Goal: Ask a question

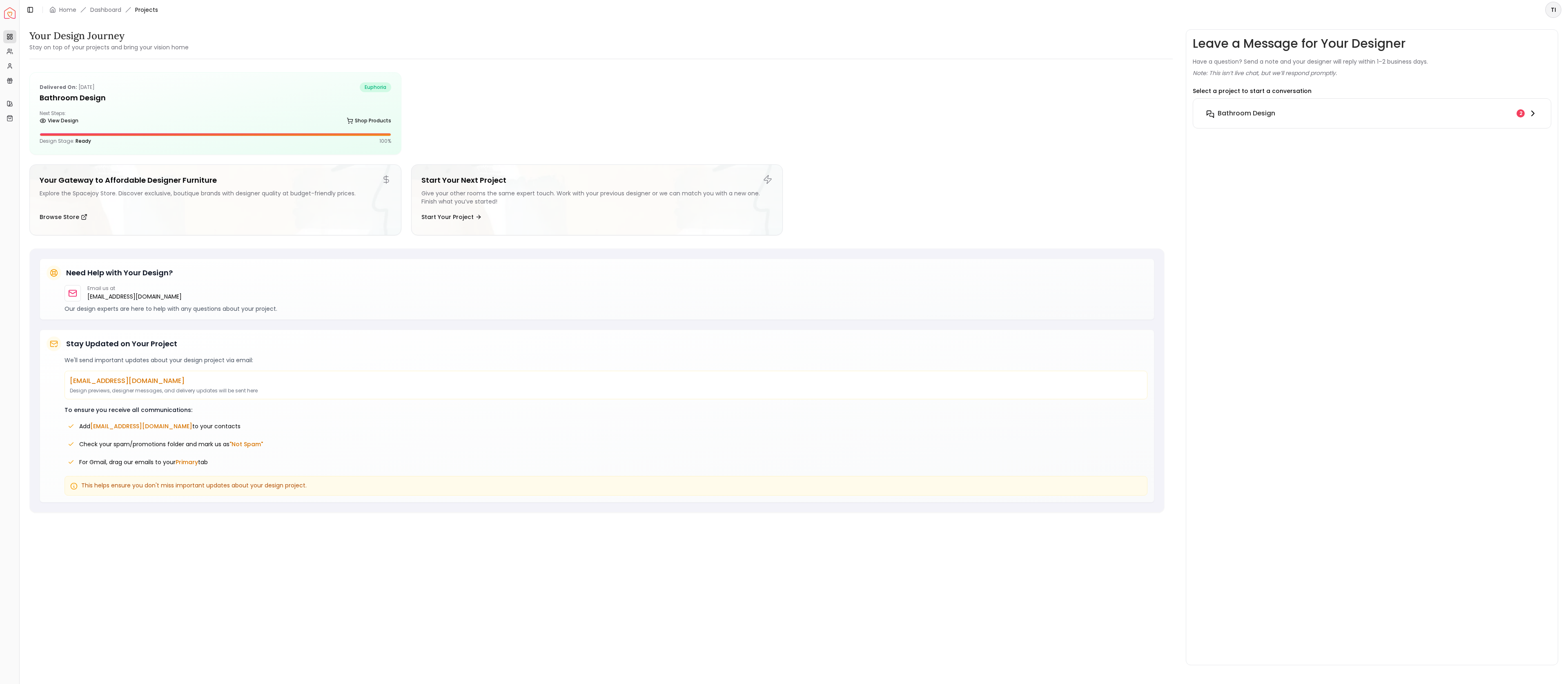
click at [1394, 106] on button "Bathroom Design 2" at bounding box center [1372, 114] width 345 height 17
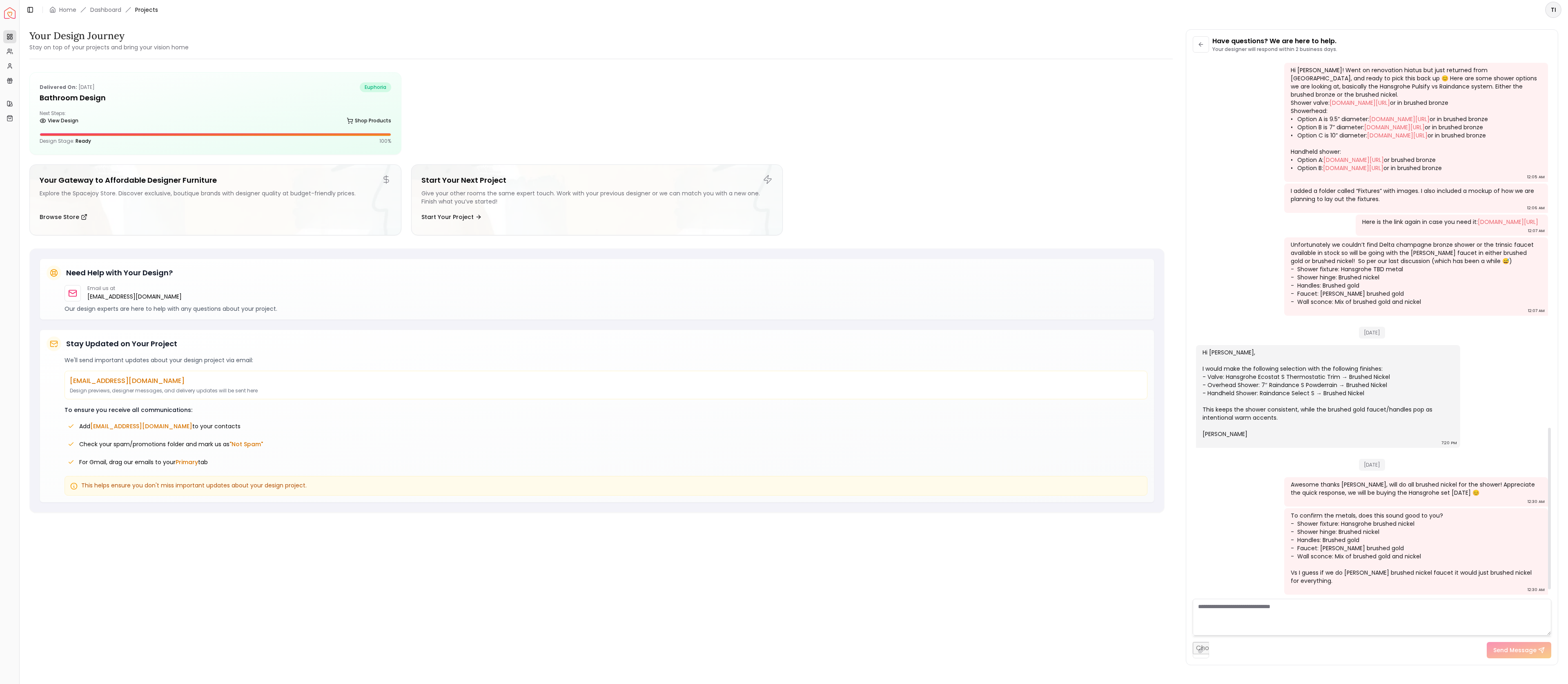
scroll to position [1259, 0]
click at [1369, 607] on textarea at bounding box center [1372, 617] width 358 height 37
type textarea "**********"
click at [1092, 567] on div "Delivered on: [DATE] euphoria Bathroom Design Next Steps: View Design Shop Prod…" at bounding box center [596, 369] width 1135 height 608
click at [1230, 607] on textarea at bounding box center [1372, 617] width 358 height 37
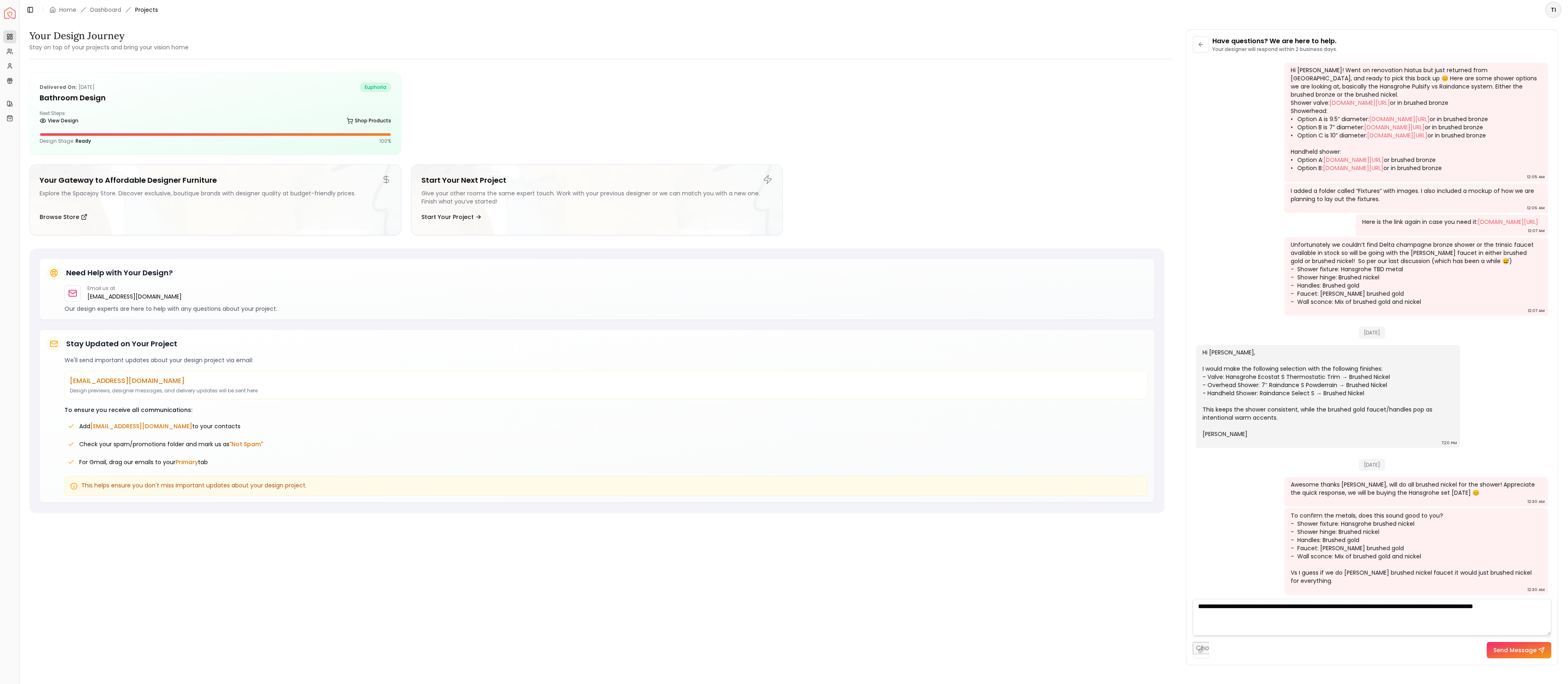
type textarea "**********"
click at [155, 107] on div "Delivered on: [DATE] euphoria Bathroom Design Next Steps: View Design Shop Prod…" at bounding box center [215, 113] width 371 height 81
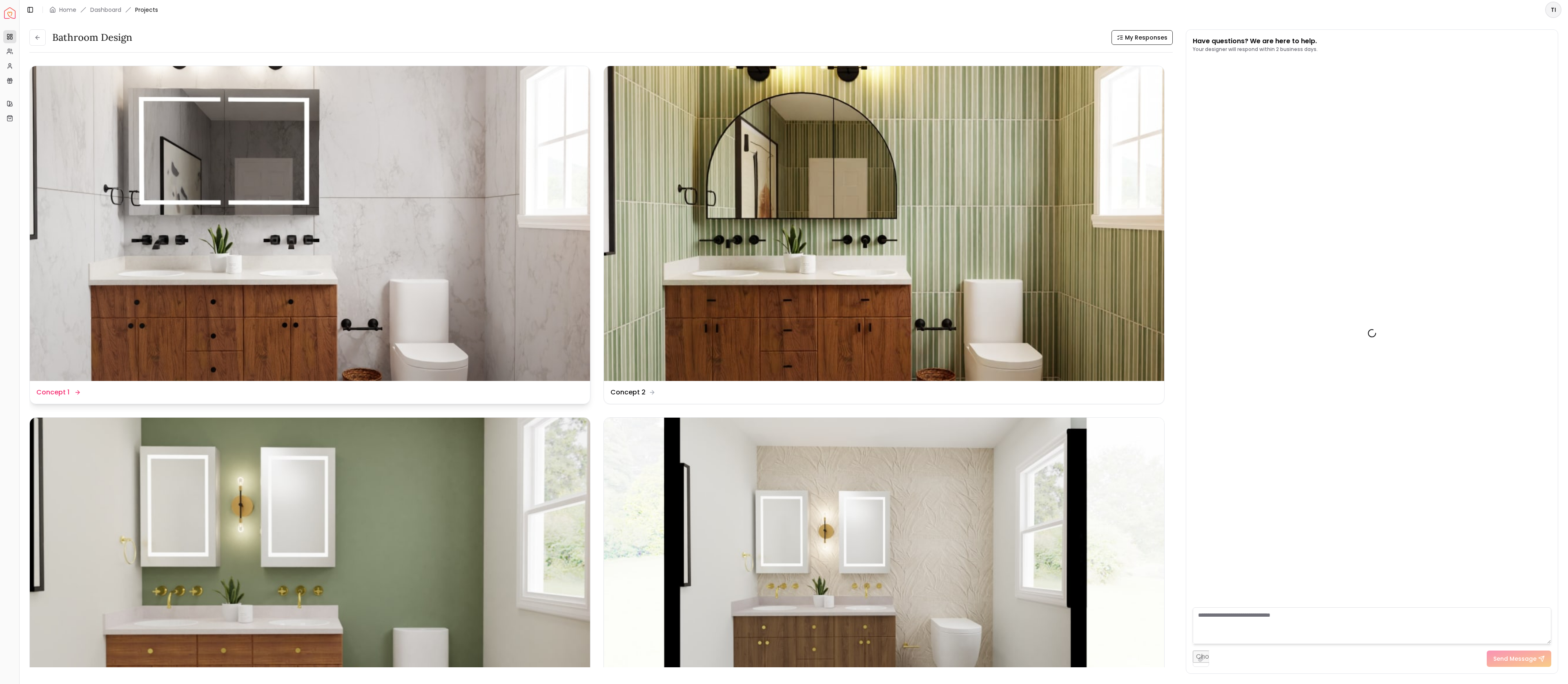
click at [385, 116] on img at bounding box center [309, 223] width 560 height 315
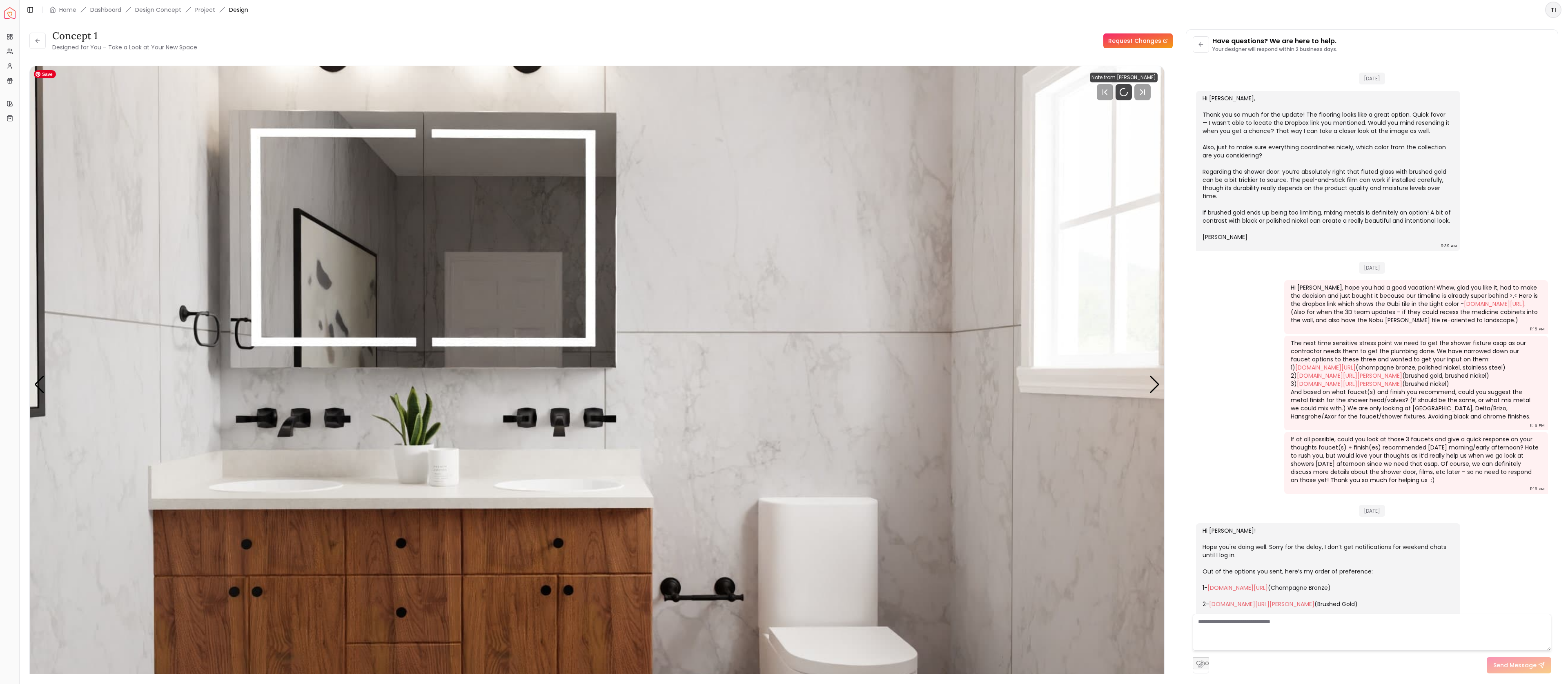
scroll to position [1244, 0]
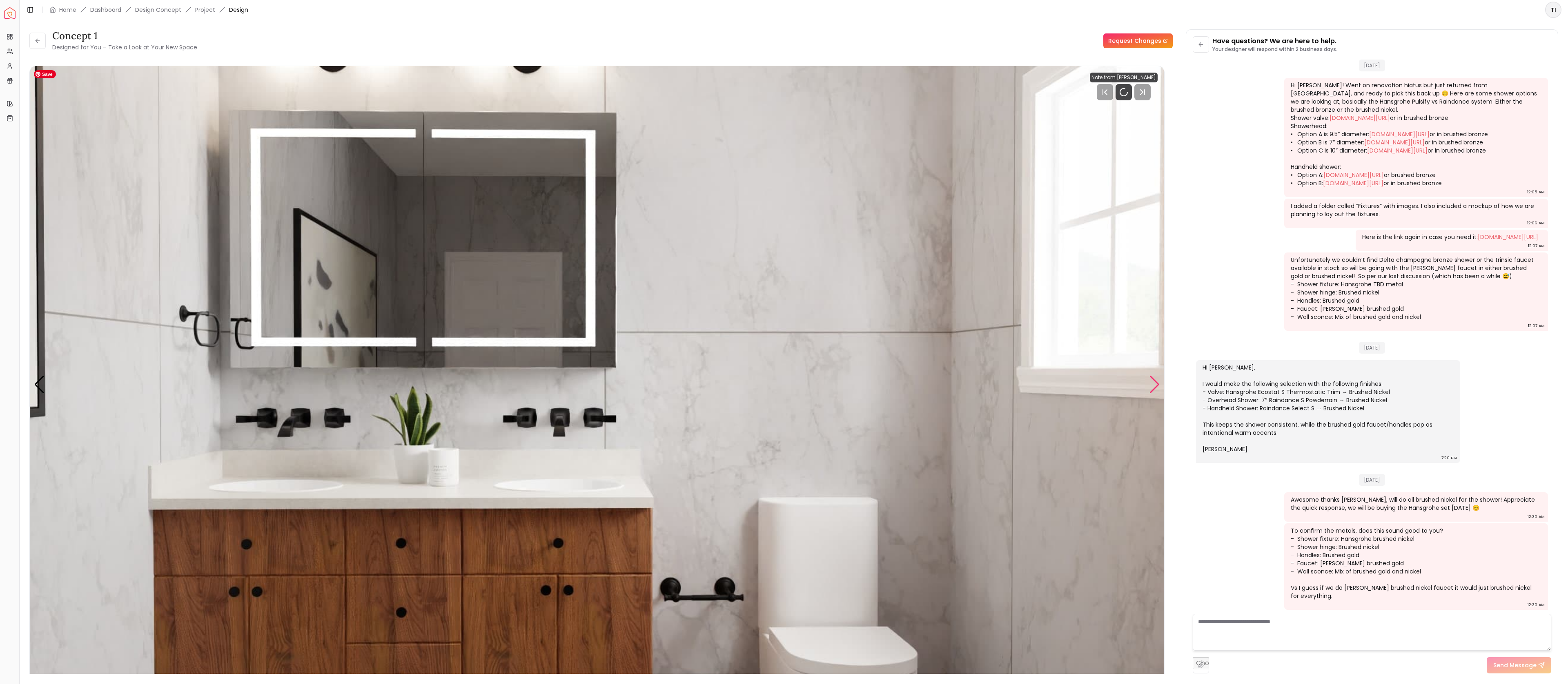
click at [1159, 389] on div "Next slide" at bounding box center [1154, 384] width 11 height 18
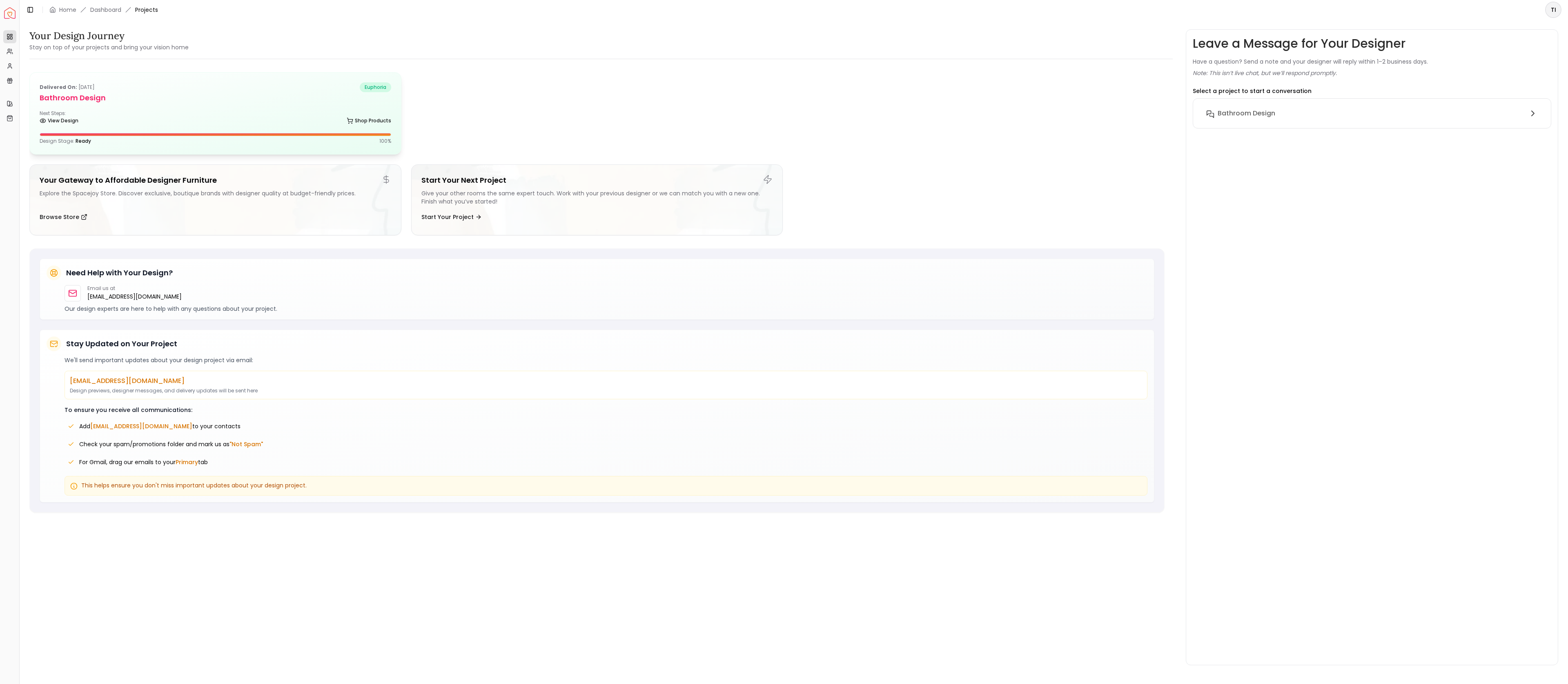
click at [361, 88] on span "euphoria" at bounding box center [375, 87] width 31 height 10
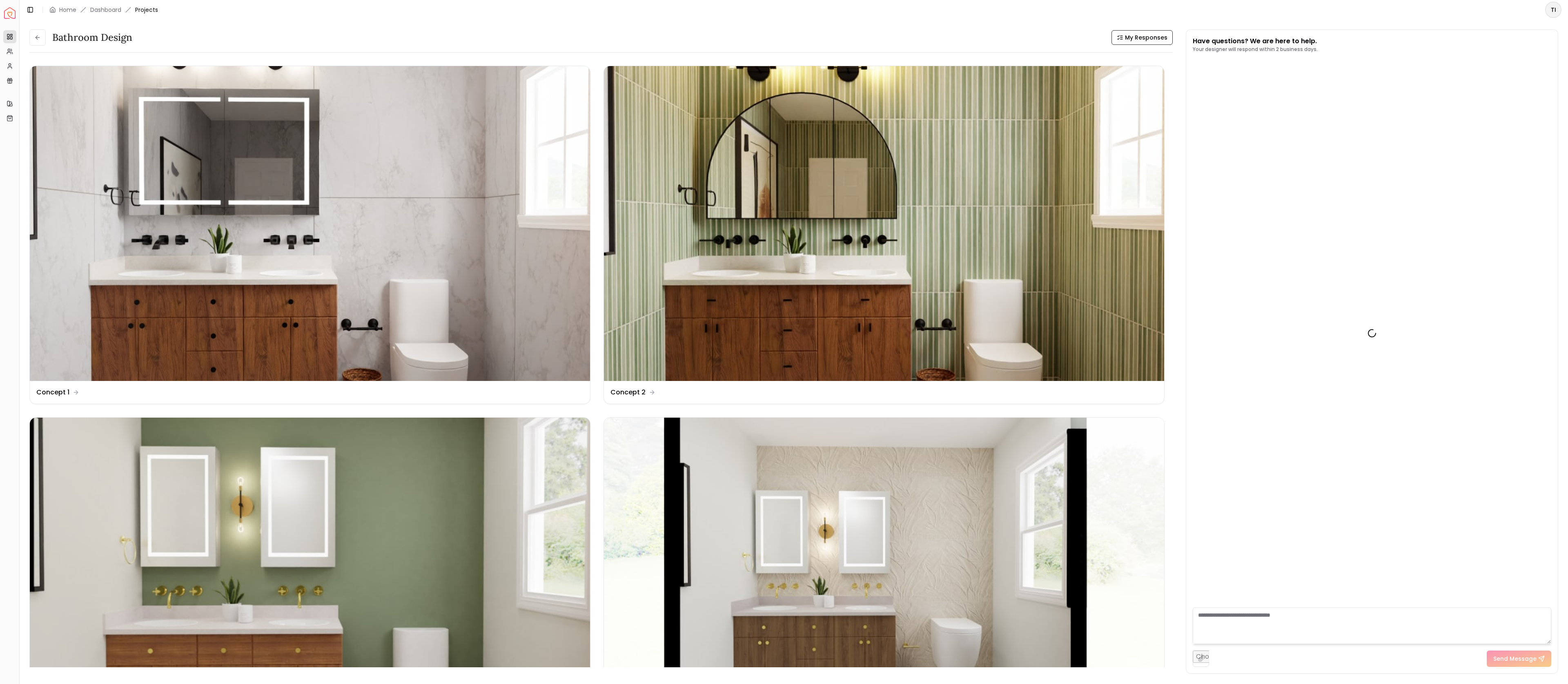
scroll to position [1250, 0]
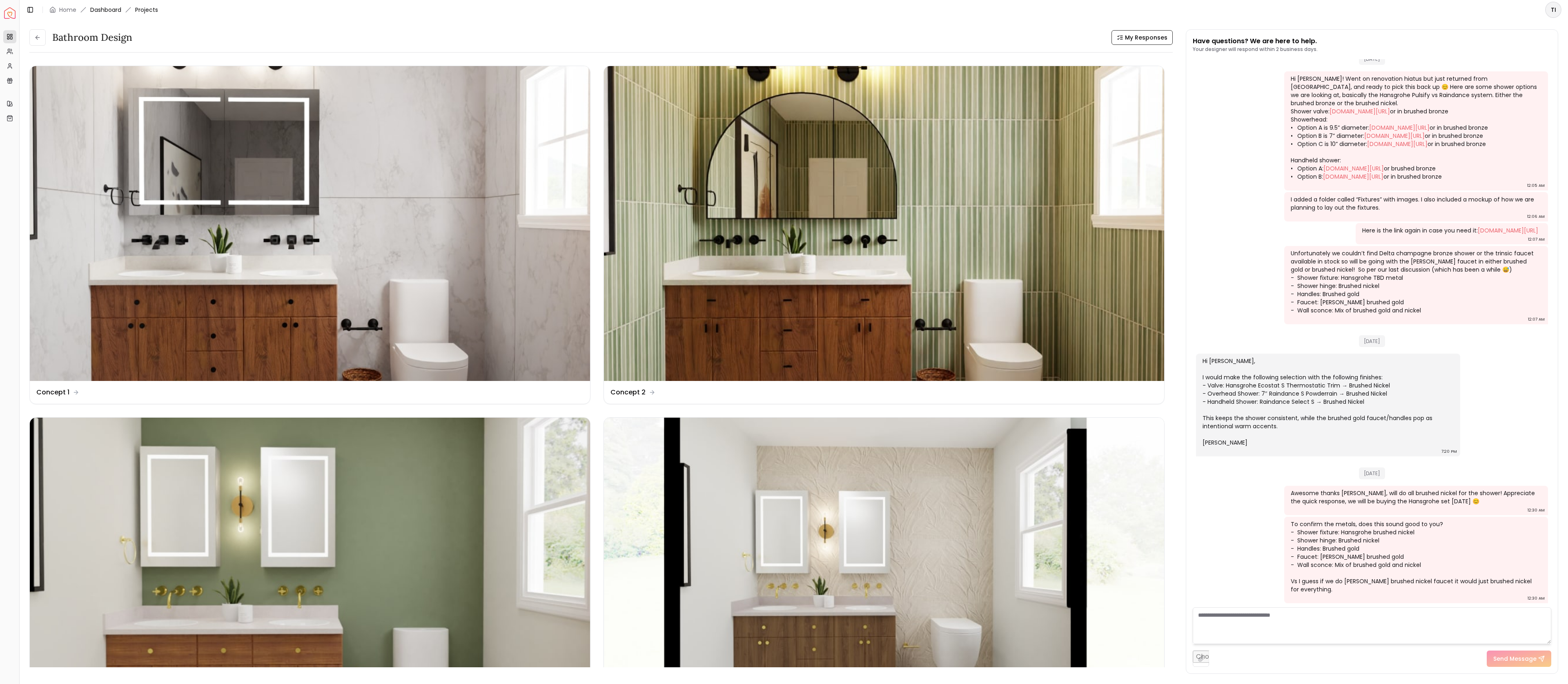
click at [107, 10] on link "Dashboard" at bounding box center [106, 9] width 31 height 8
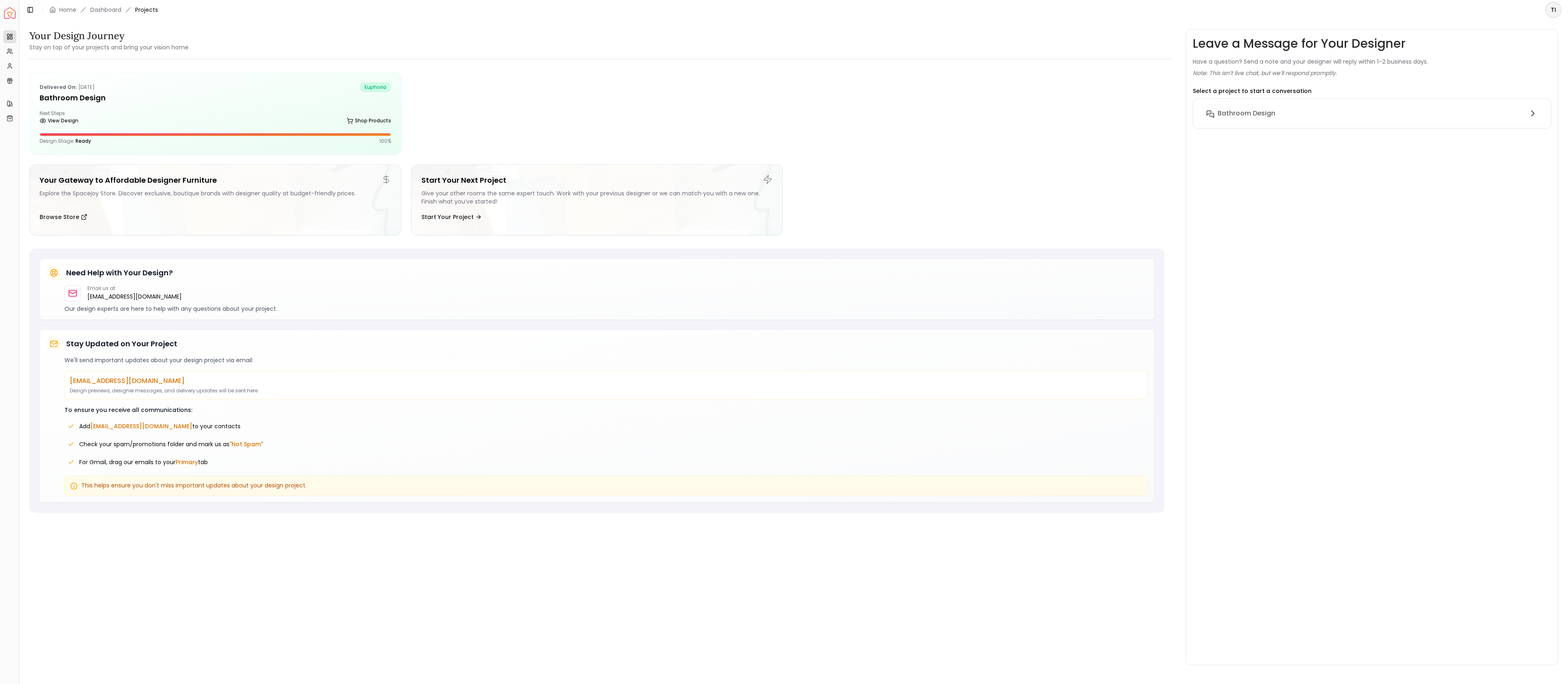
click at [1330, 114] on div "Bathroom Design" at bounding box center [1371, 113] width 307 height 10
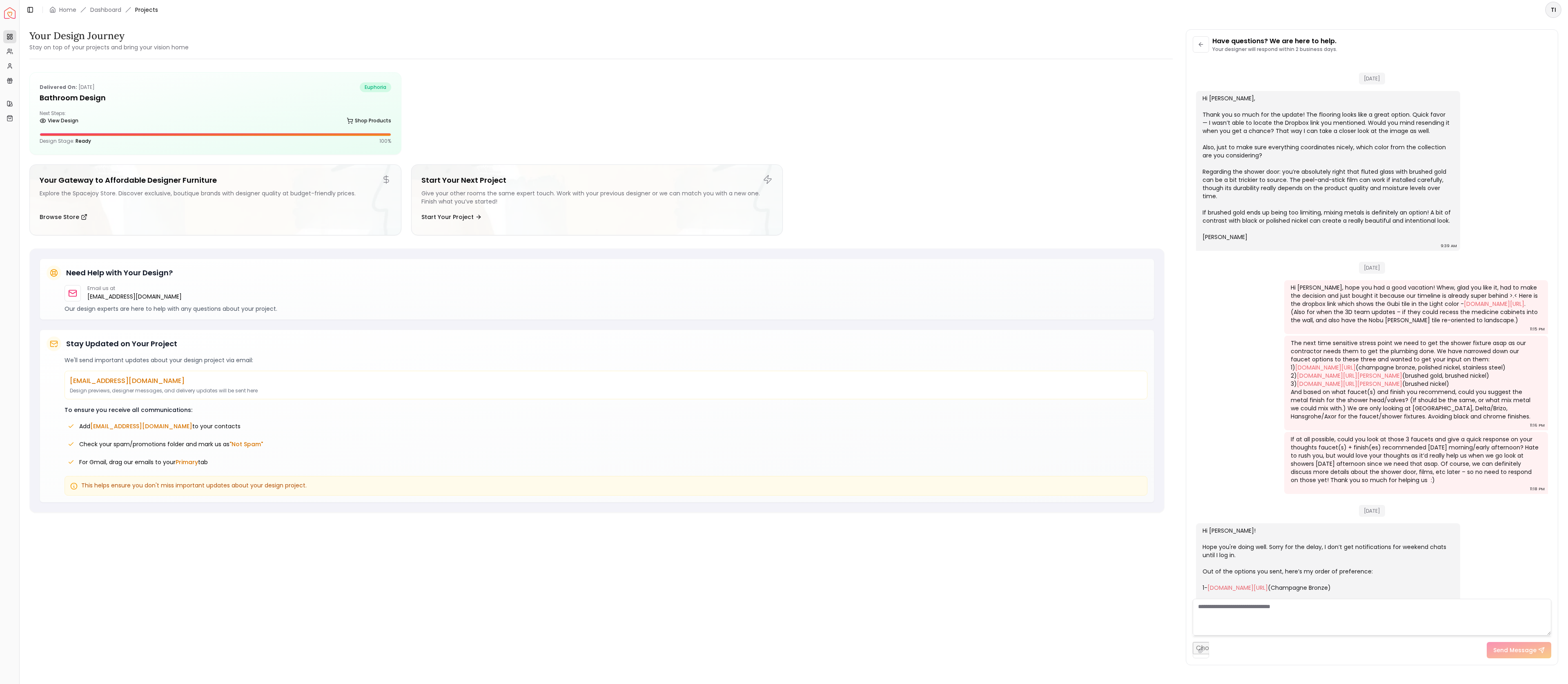
scroll to position [1259, 0]
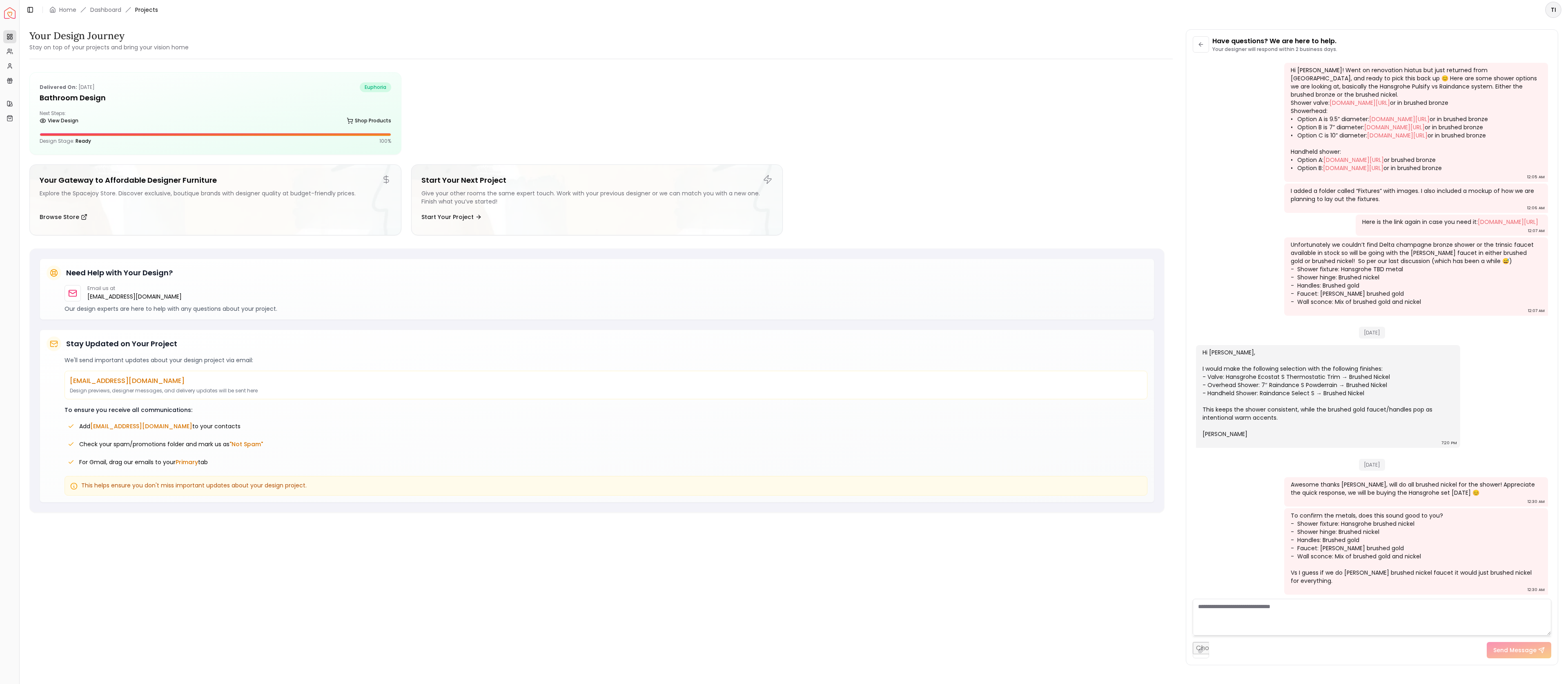
click at [1321, 607] on textarea at bounding box center [1372, 617] width 358 height 37
paste textarea "**********"
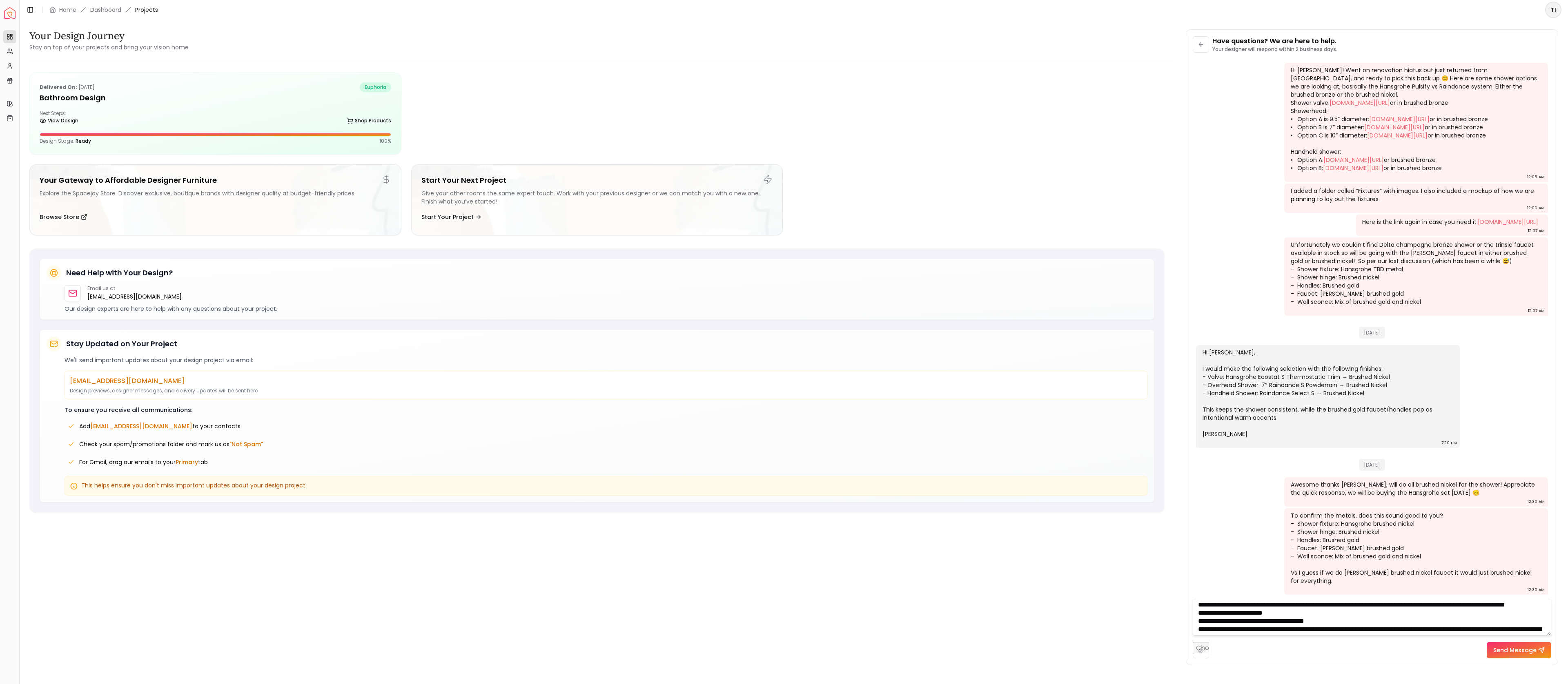
scroll to position [0, 0]
type textarea "**********"
click at [1524, 653] on button "Send Message" at bounding box center [1519, 651] width 65 height 17
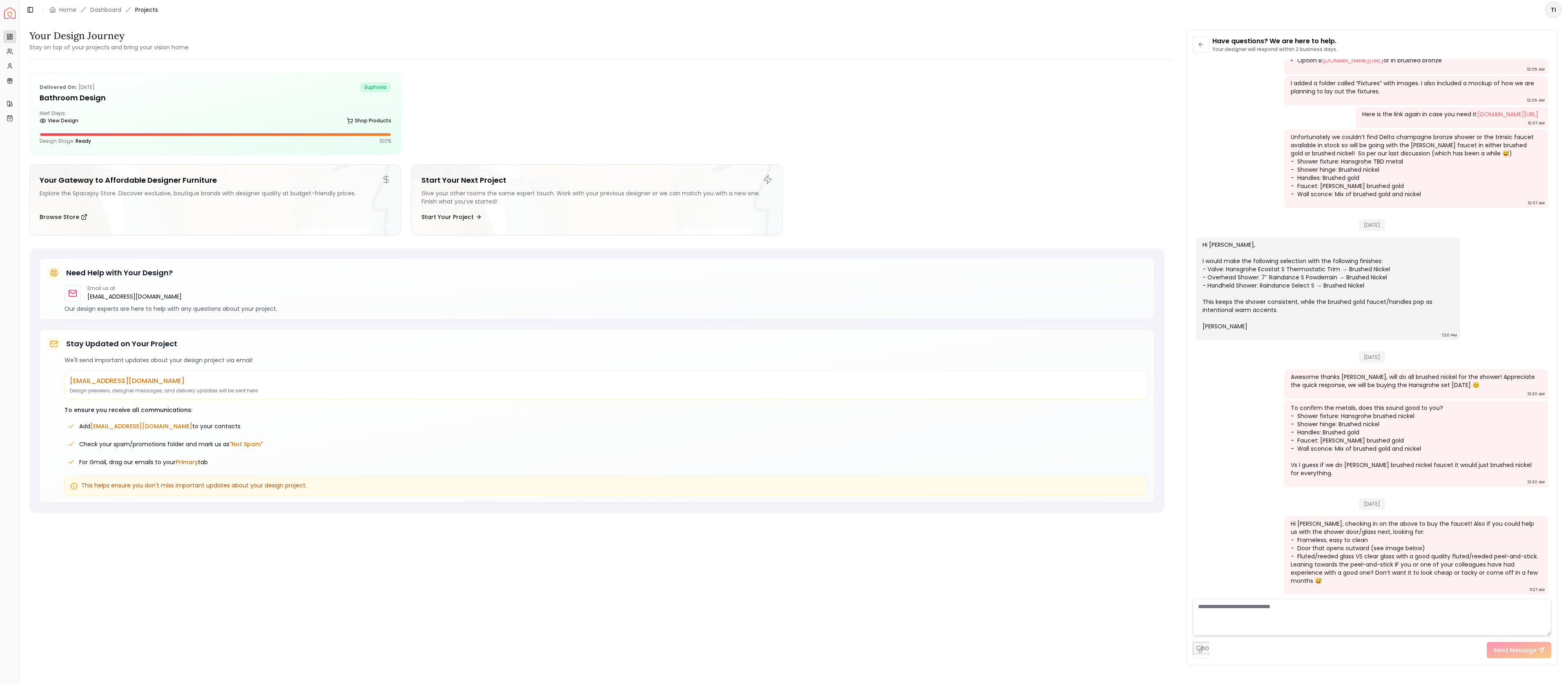
click at [1279, 607] on textarea at bounding box center [1372, 617] width 358 height 37
click at [1473, 607] on textarea at bounding box center [1372, 617] width 358 height 37
click at [1206, 649] on input "file" at bounding box center [1201, 651] width 17 height 17
click at [1200, 654] on input "file" at bounding box center [1201, 651] width 17 height 17
type input "**********"
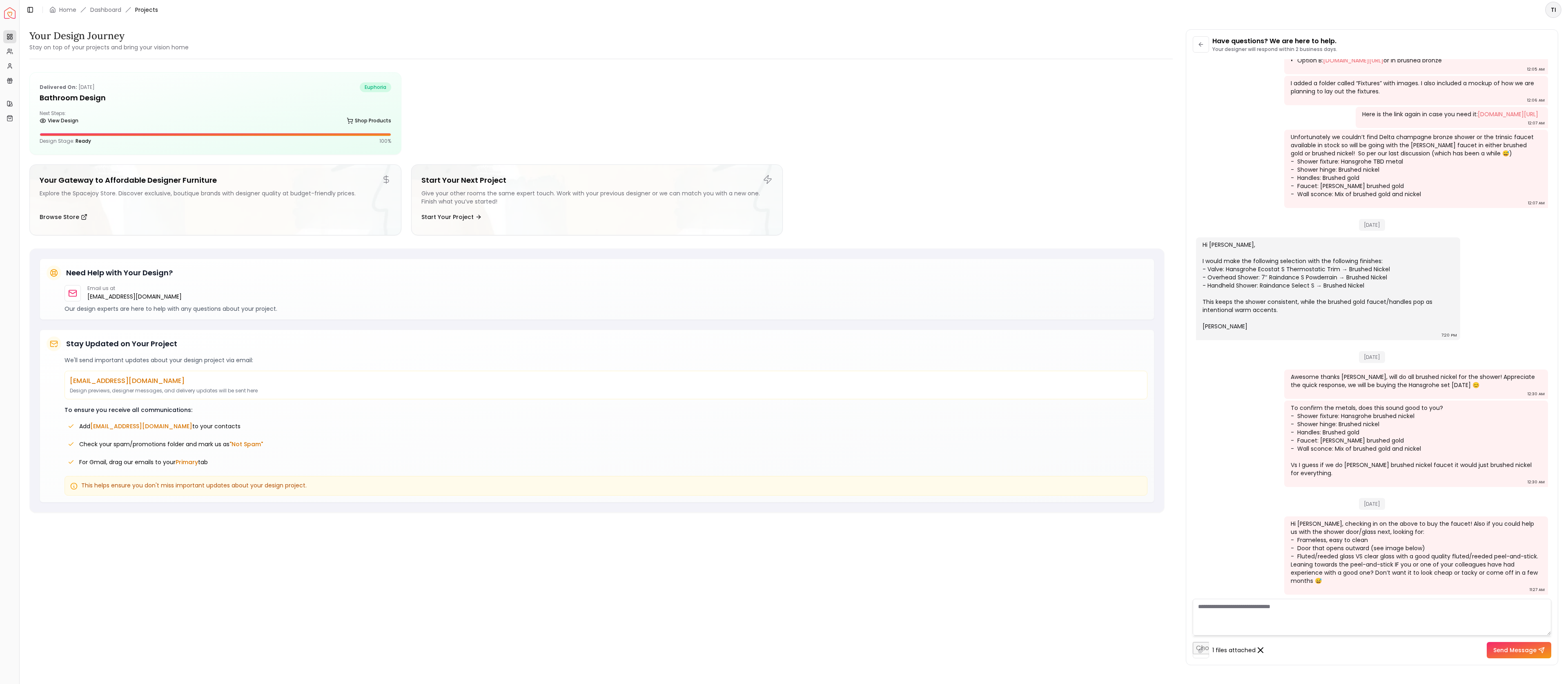
click at [1522, 651] on button "Send Message" at bounding box center [1519, 651] width 65 height 17
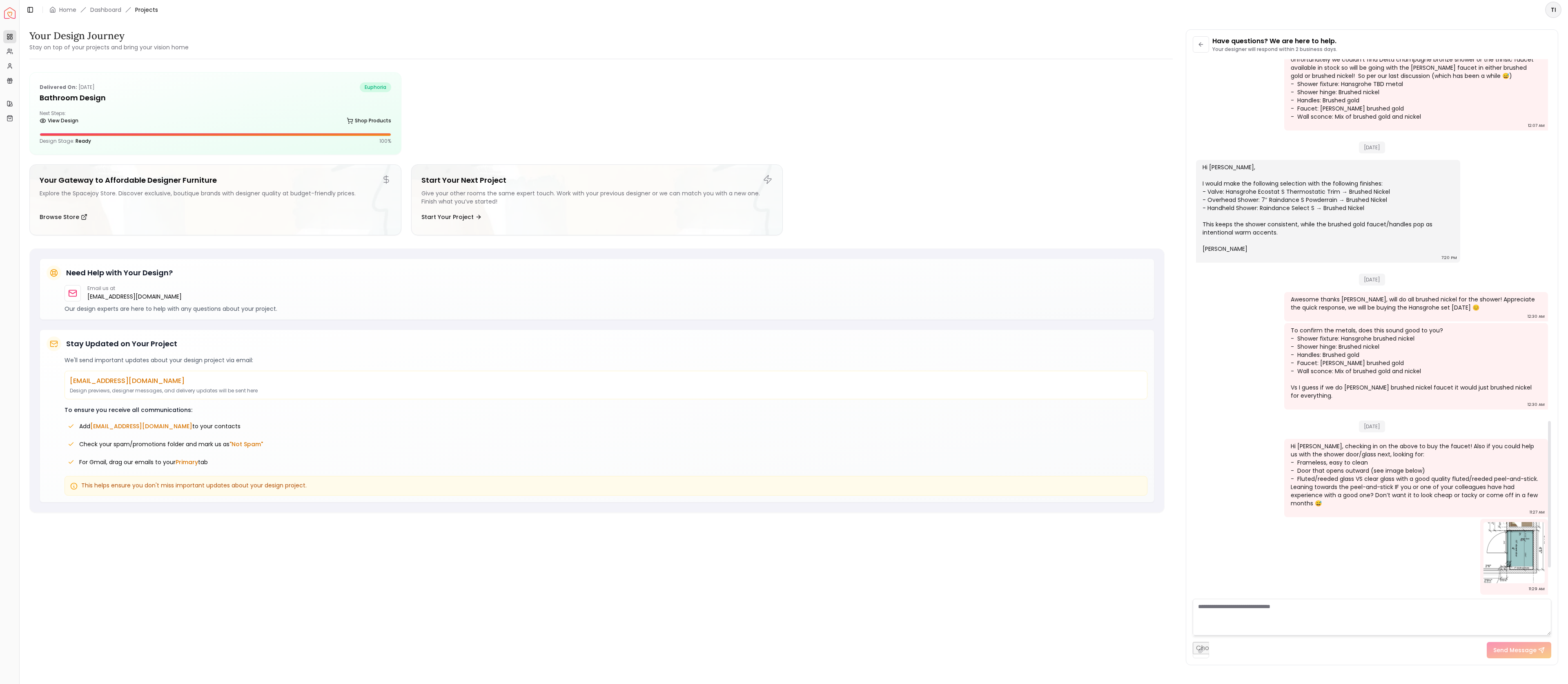
scroll to position [1444, 0]
click at [1508, 551] on img at bounding box center [1514, 553] width 61 height 61
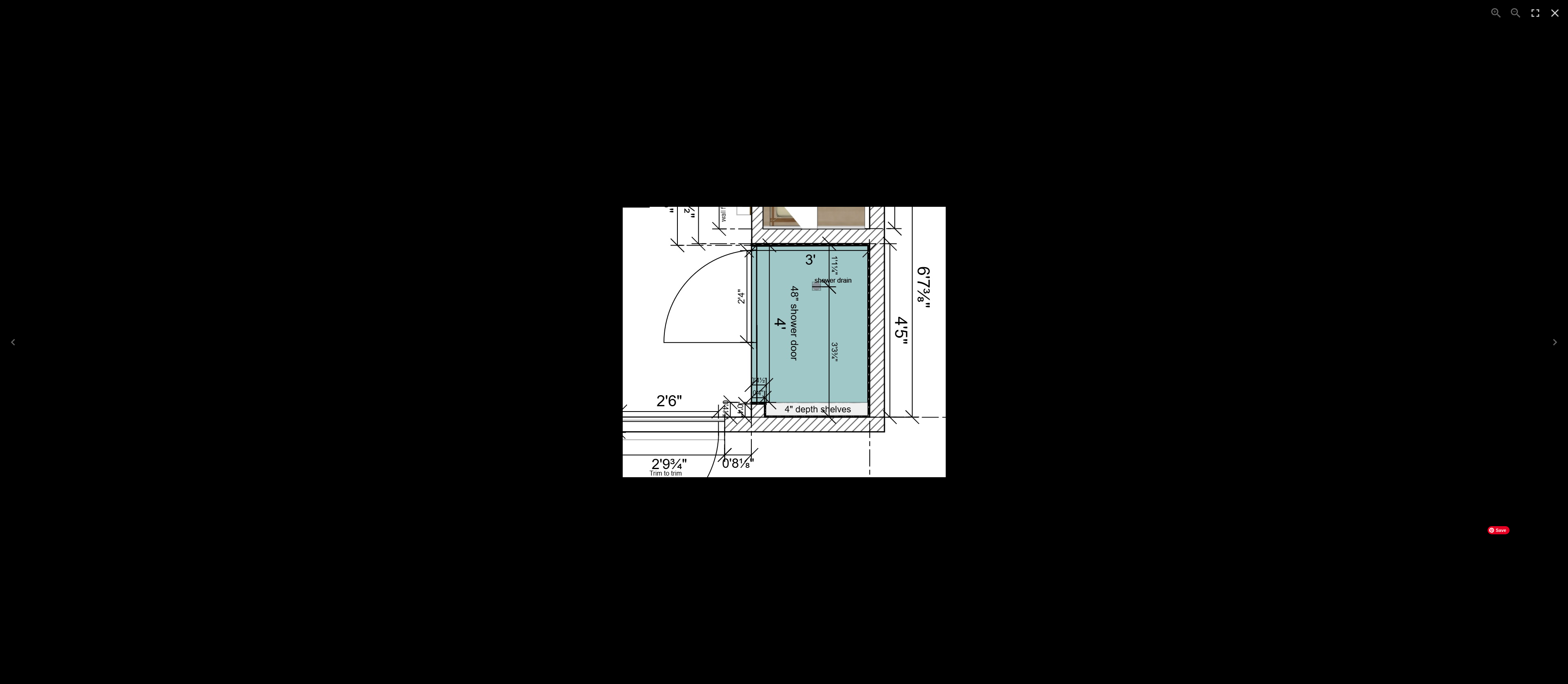
click at [1405, 558] on div "1 of 1" at bounding box center [784, 342] width 1568 height 684
click at [1290, 614] on div "1 of 1" at bounding box center [784, 342] width 1568 height 684
click at [1557, 20] on button "Close" at bounding box center [1554, 13] width 19 height 19
